Goal: Transaction & Acquisition: Purchase product/service

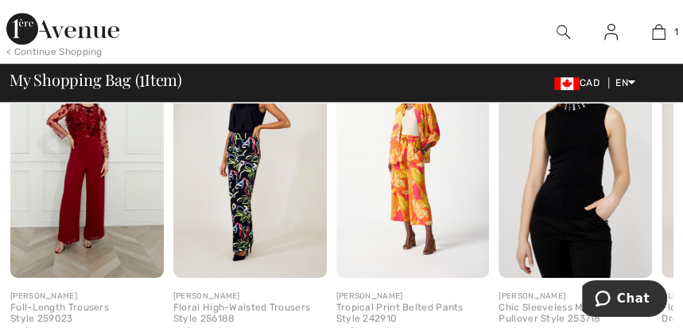
scroll to position [766, 0]
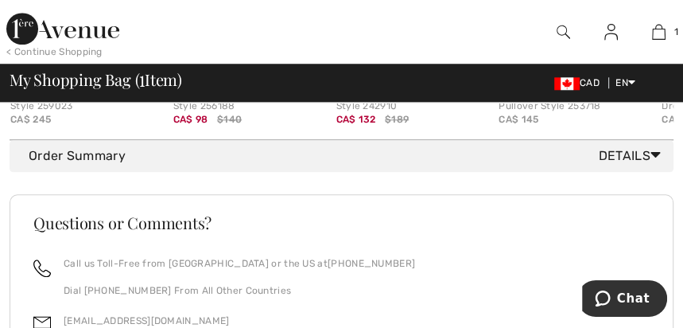
click at [68, 165] on div "Order Summary Details" at bounding box center [348, 155] width 638 height 19
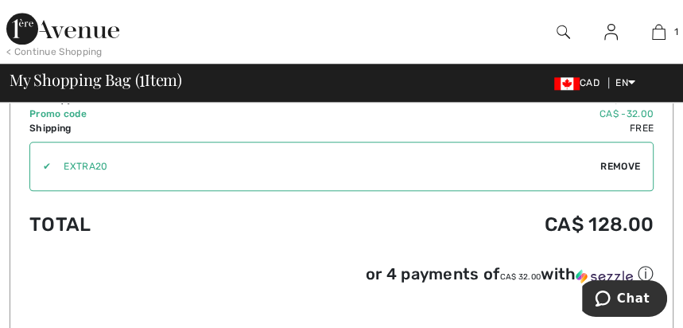
scroll to position [977, 0]
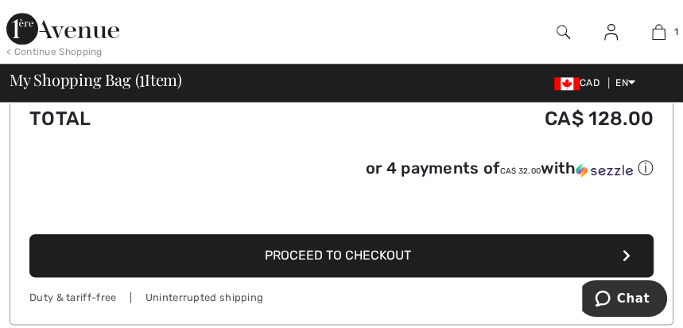
click at [332, 254] on button "Proceed to Checkout" at bounding box center [341, 255] width 624 height 43
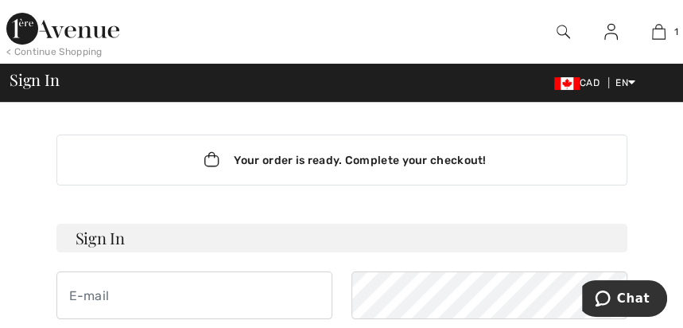
scroll to position [106, 0]
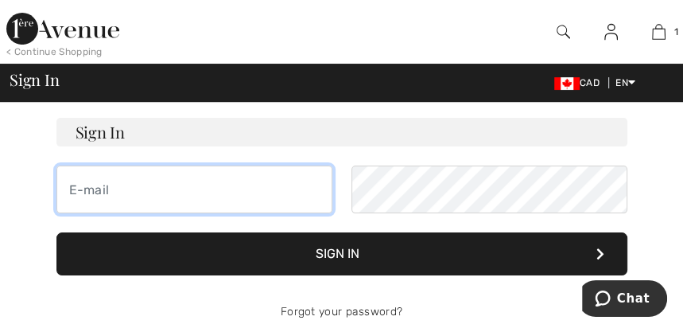
click at [209, 196] on input "email" at bounding box center [194, 189] width 276 height 48
type input "franharvey@sympatico.ca"
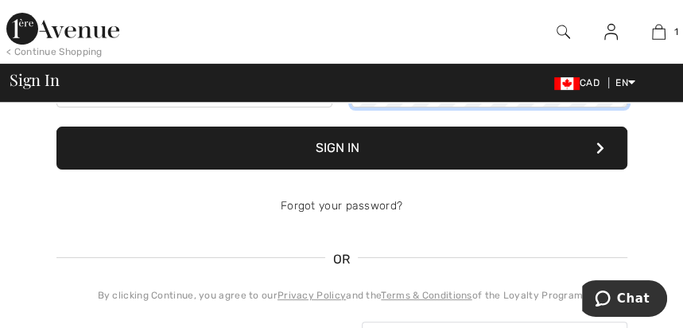
scroll to position [0, 0]
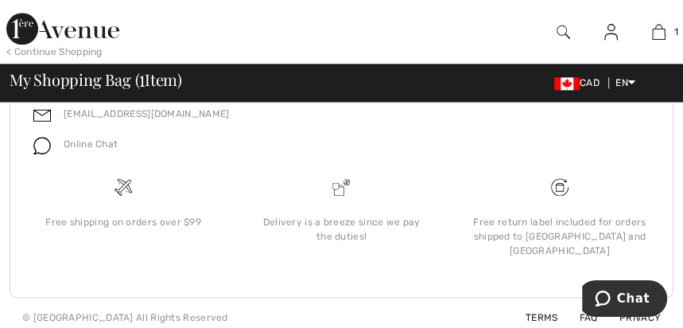
scroll to position [977, 0]
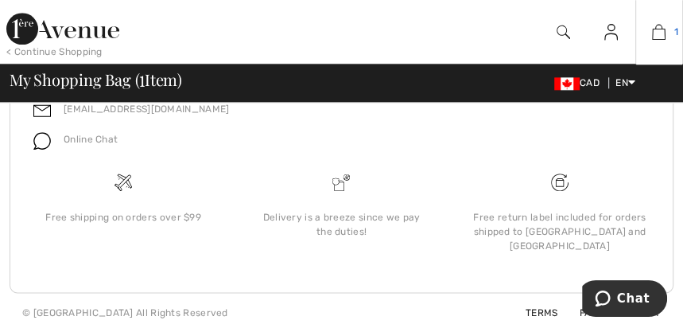
click at [660, 35] on img at bounding box center [659, 31] width 14 height 19
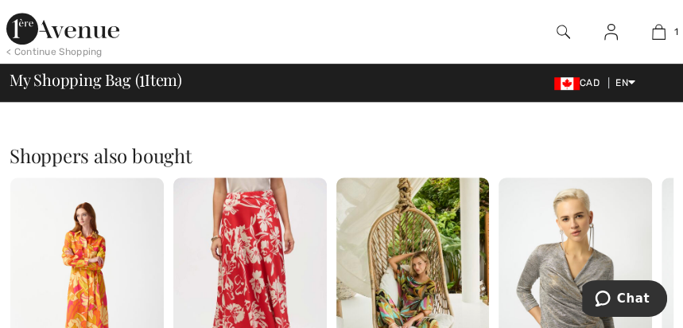
scroll to position [211, 0]
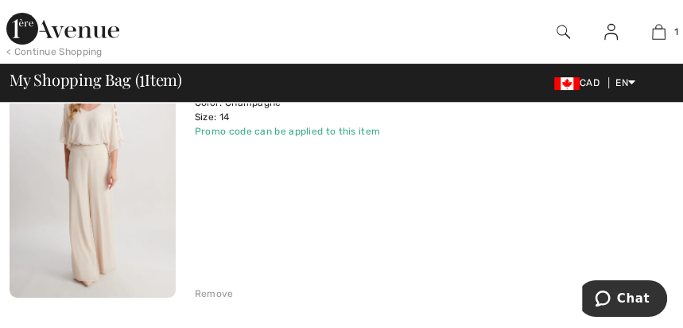
click at [358, 130] on div "Promo code can be applied to this item" at bounding box center [327, 131] width 264 height 14
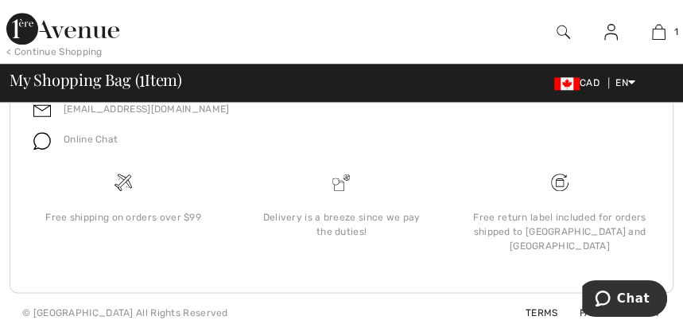
scroll to position [766, 0]
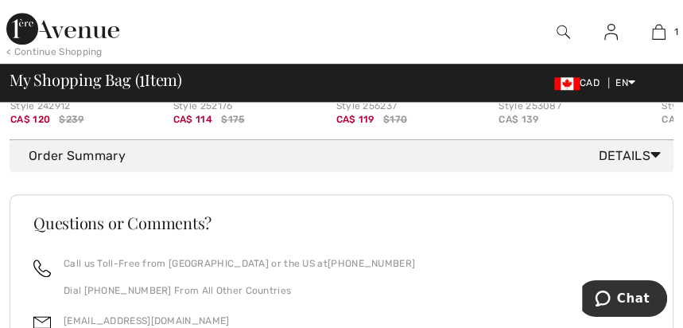
click at [600, 165] on span "Details" at bounding box center [633, 155] width 68 height 19
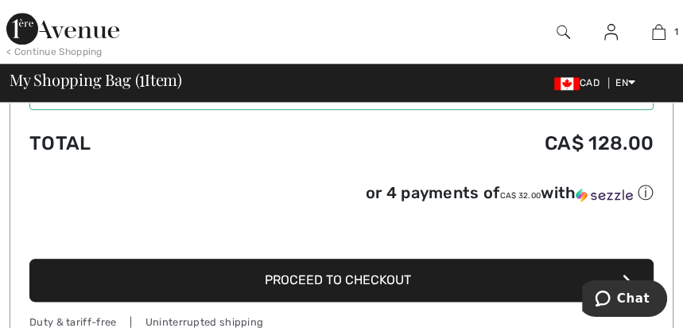
scroll to position [977, 0]
